Goal: Transaction & Acquisition: Purchase product/service

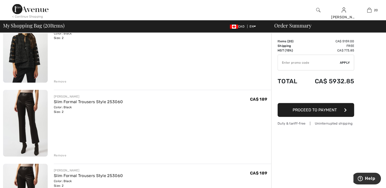
scroll to position [1073, 0]
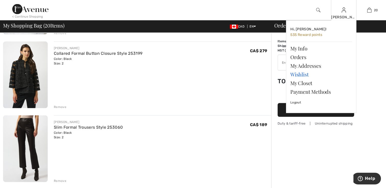
click at [304, 76] on link "Wishlist" at bounding box center [322, 74] width 62 height 9
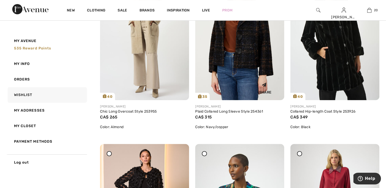
scroll to position [2171, 0]
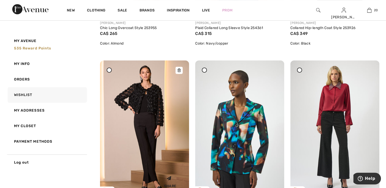
click at [160, 132] on img at bounding box center [144, 128] width 89 height 134
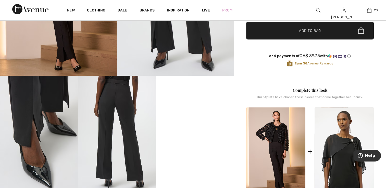
scroll to position [179, 0]
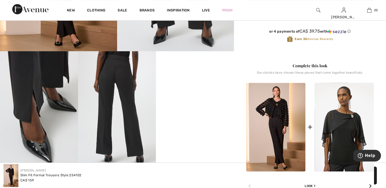
click at [280, 121] on img at bounding box center [275, 127] width 59 height 89
click at [280, 135] on img at bounding box center [275, 127] width 59 height 89
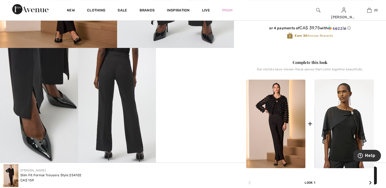
scroll to position [230, 0]
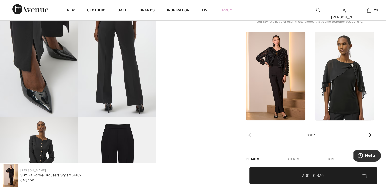
click at [311, 137] on div "Look 1" at bounding box center [310, 129] width 128 height 17
click at [276, 91] on img at bounding box center [275, 76] width 59 height 89
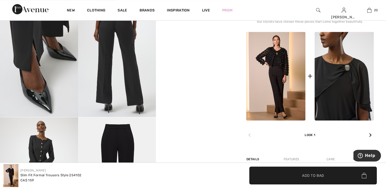
click at [339, 91] on img at bounding box center [344, 76] width 59 height 89
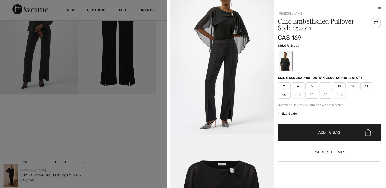
scroll to position [306, 0]
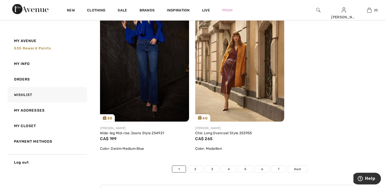
scroll to position [2988, 0]
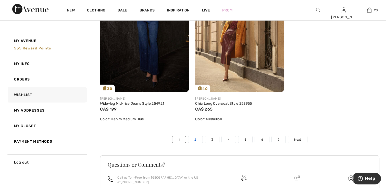
click at [198, 137] on link "2" at bounding box center [195, 140] width 14 height 7
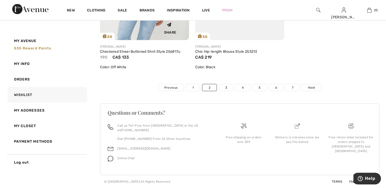
scroll to position [3056, 0]
click at [228, 91] on link "3" at bounding box center [226, 88] width 14 height 7
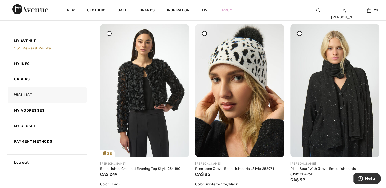
scroll to position [2733, 0]
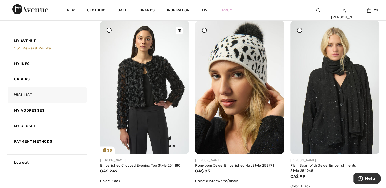
click at [152, 115] on img at bounding box center [144, 88] width 89 height 134
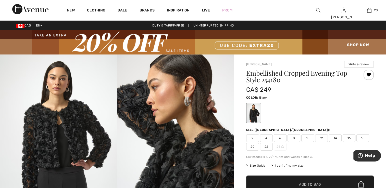
click at [253, 137] on span "2" at bounding box center [252, 139] width 13 height 8
click at [296, 184] on span "✔ Added to Bag" at bounding box center [302, 184] width 31 height 5
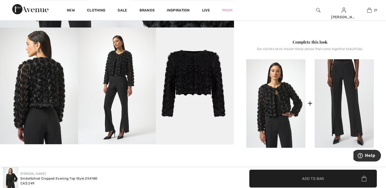
scroll to position [204, 0]
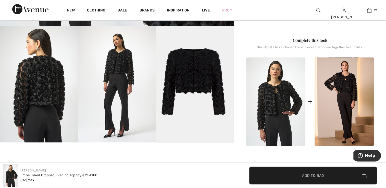
click at [46, 92] on img at bounding box center [39, 84] width 78 height 117
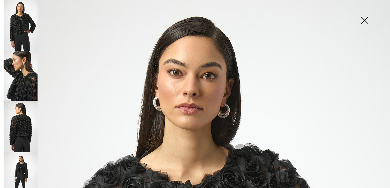
scroll to position [6, 0]
click at [22, 80] on img at bounding box center [21, 76] width 34 height 51
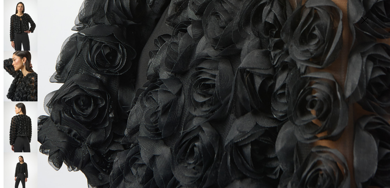
scroll to position [390, 0]
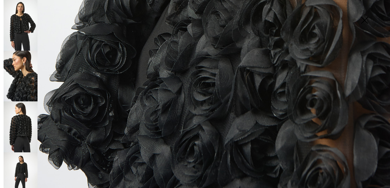
click at [26, 164] on img at bounding box center [21, 178] width 34 height 51
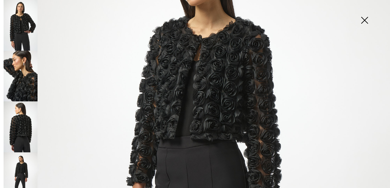
scroll to position [84, 0]
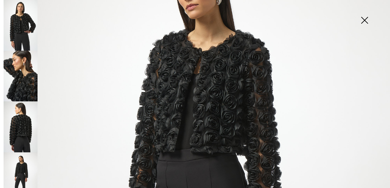
click at [363, 20] on img at bounding box center [365, 21] width 26 height 26
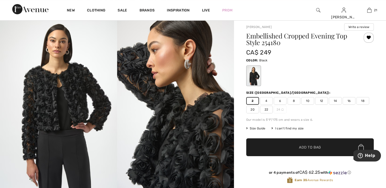
scroll to position [26, 0]
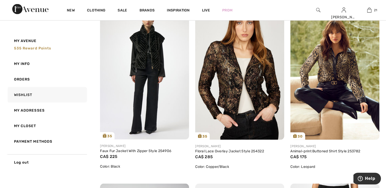
scroll to position [971, 0]
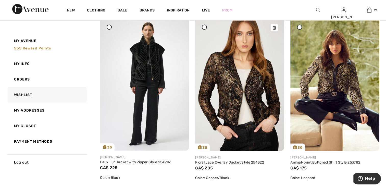
click at [232, 115] on img at bounding box center [239, 85] width 89 height 134
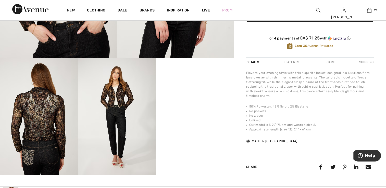
scroll to position [179, 0]
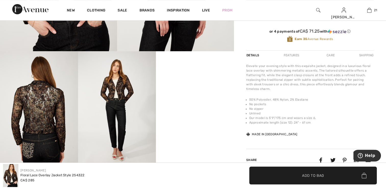
click at [125, 117] on img at bounding box center [117, 109] width 78 height 117
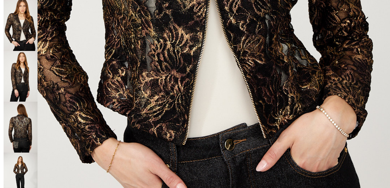
scroll to position [331, 0]
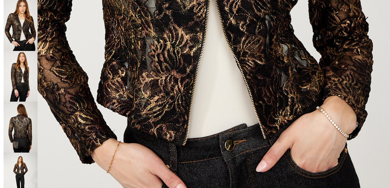
click at [30, 178] on img at bounding box center [21, 178] width 34 height 51
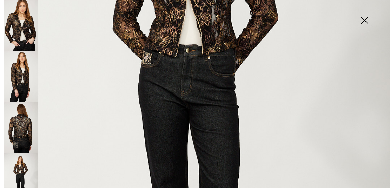
scroll to position [190, 0]
click at [20, 128] on img at bounding box center [21, 127] width 34 height 51
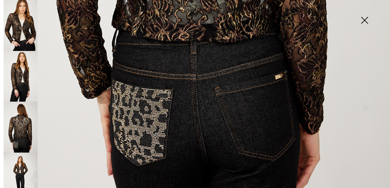
scroll to position [391, 0]
